Goal: Information Seeking & Learning: Learn about a topic

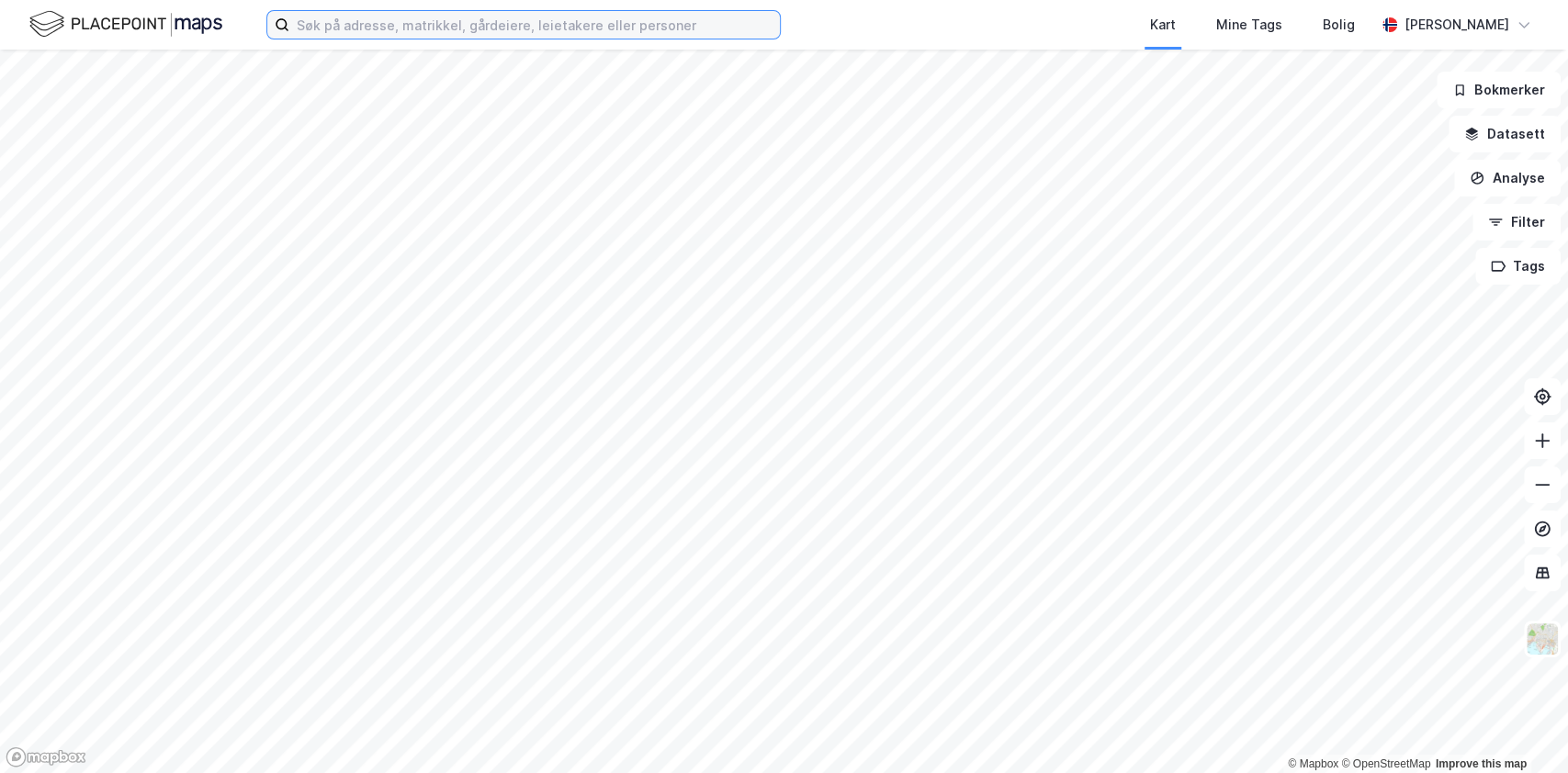
click at [427, 33] on input at bounding box center [534, 25] width 491 height 28
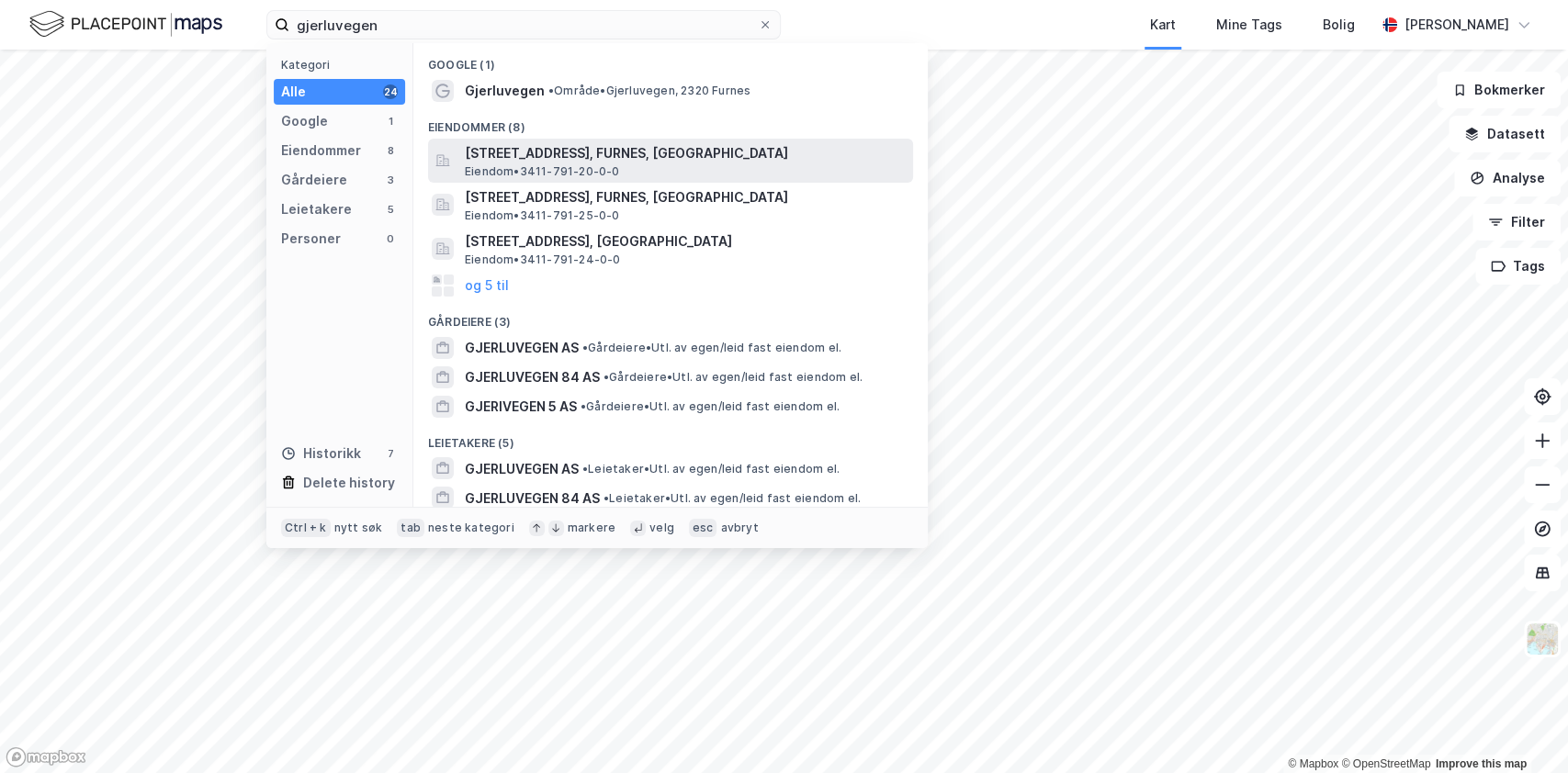
click at [580, 150] on span "[STREET_ADDRESS], FURNES, [GEOGRAPHIC_DATA]" at bounding box center [685, 153] width 440 height 22
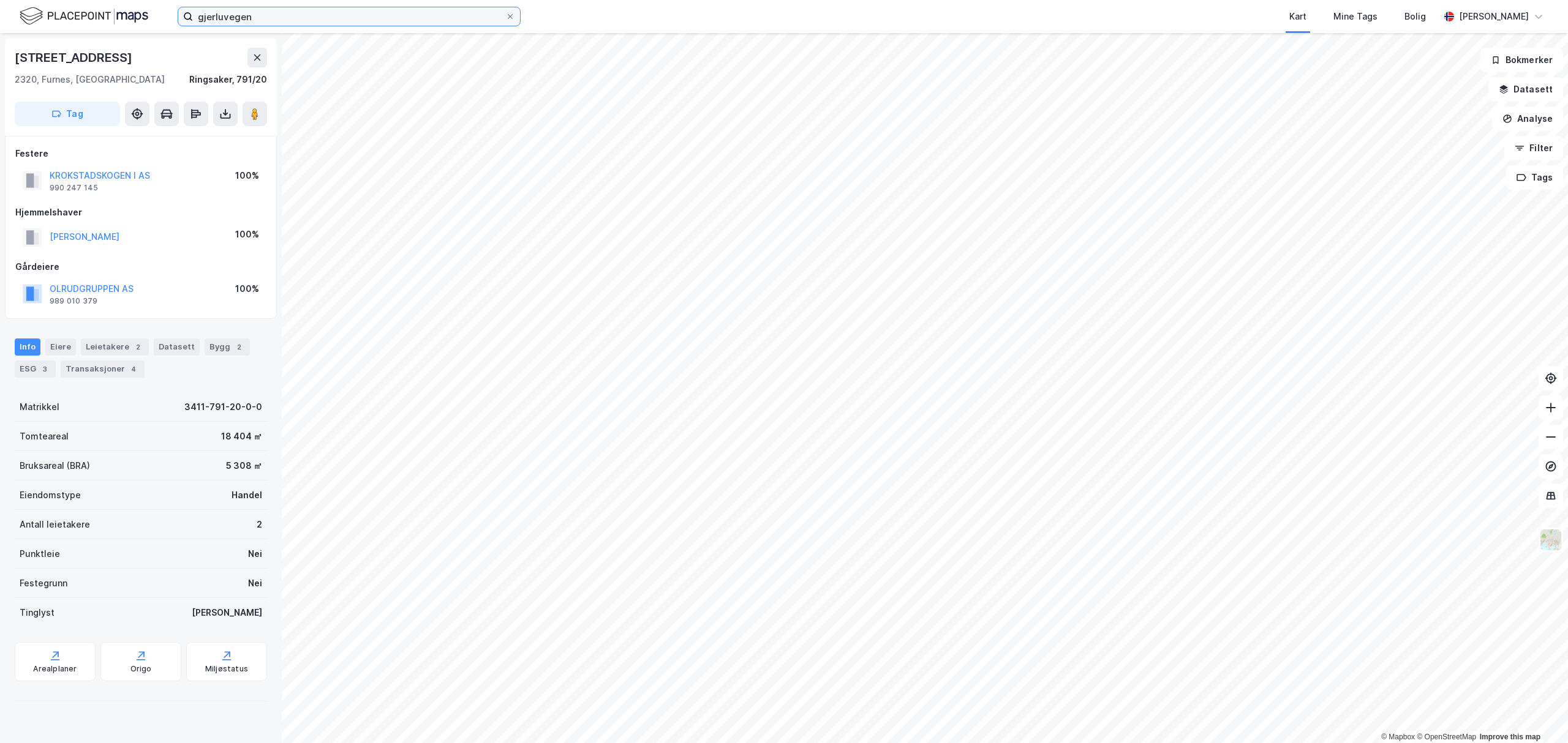
click at [265, 23] on input "gjerluvegen" at bounding box center [349, 16] width 312 height 18
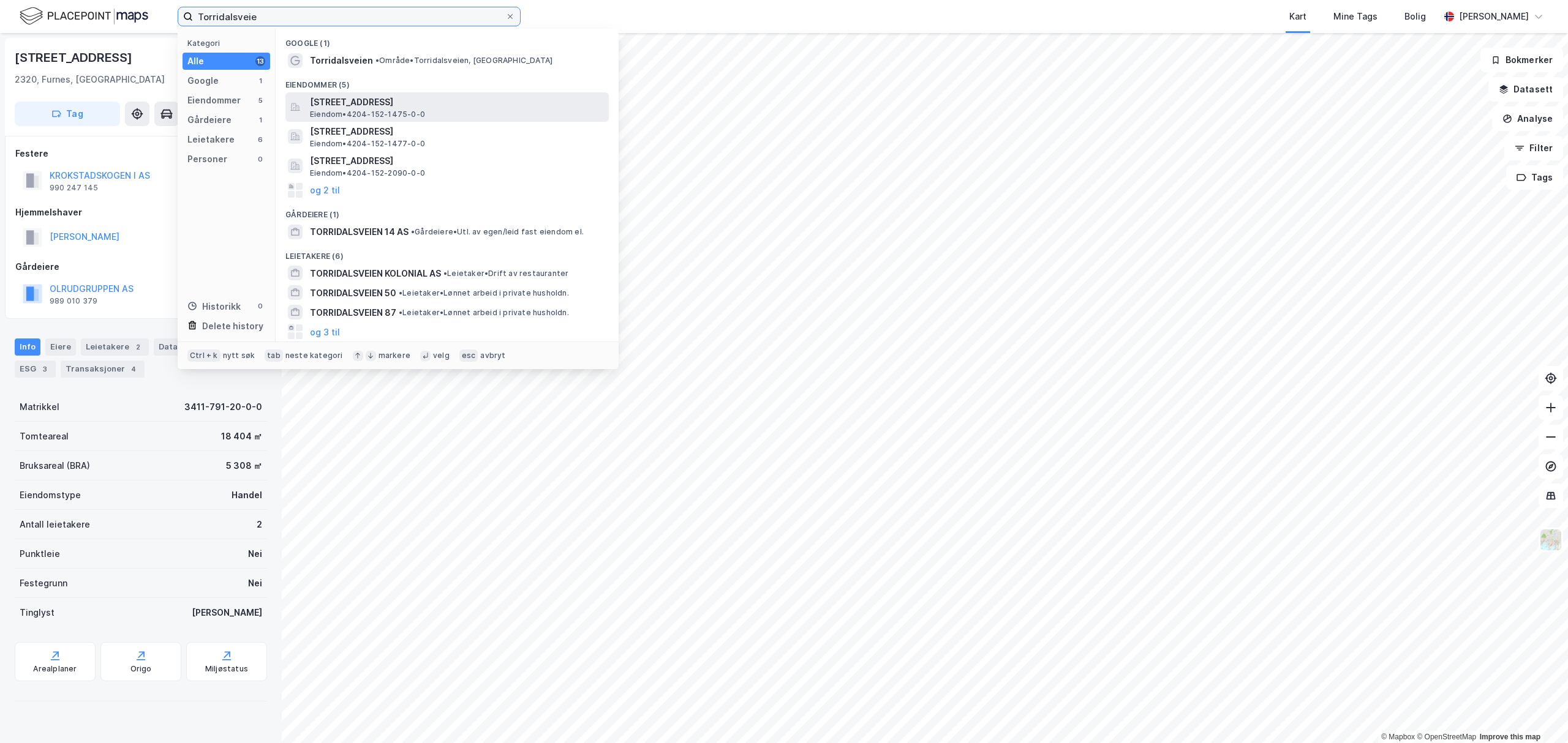
type input "Torridalsveie"
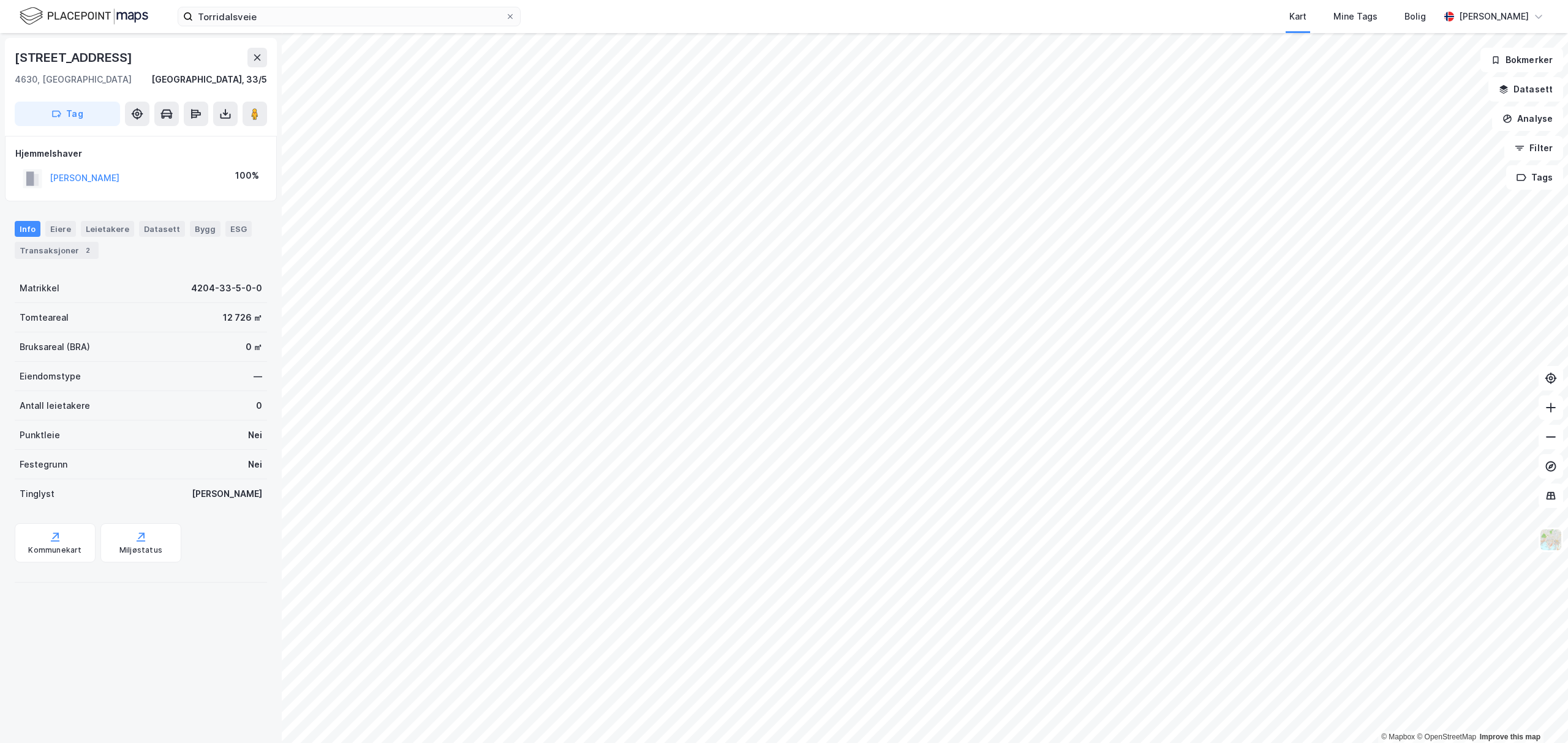
click at [54, 220] on div "Info [PERSON_NAME] Datasett Bygg ESG Transaksjoner 2" at bounding box center [141, 234] width 282 height 57
click at [52, 230] on div "Eiere" at bounding box center [61, 229] width 31 height 16
